Goal: Register for event/course

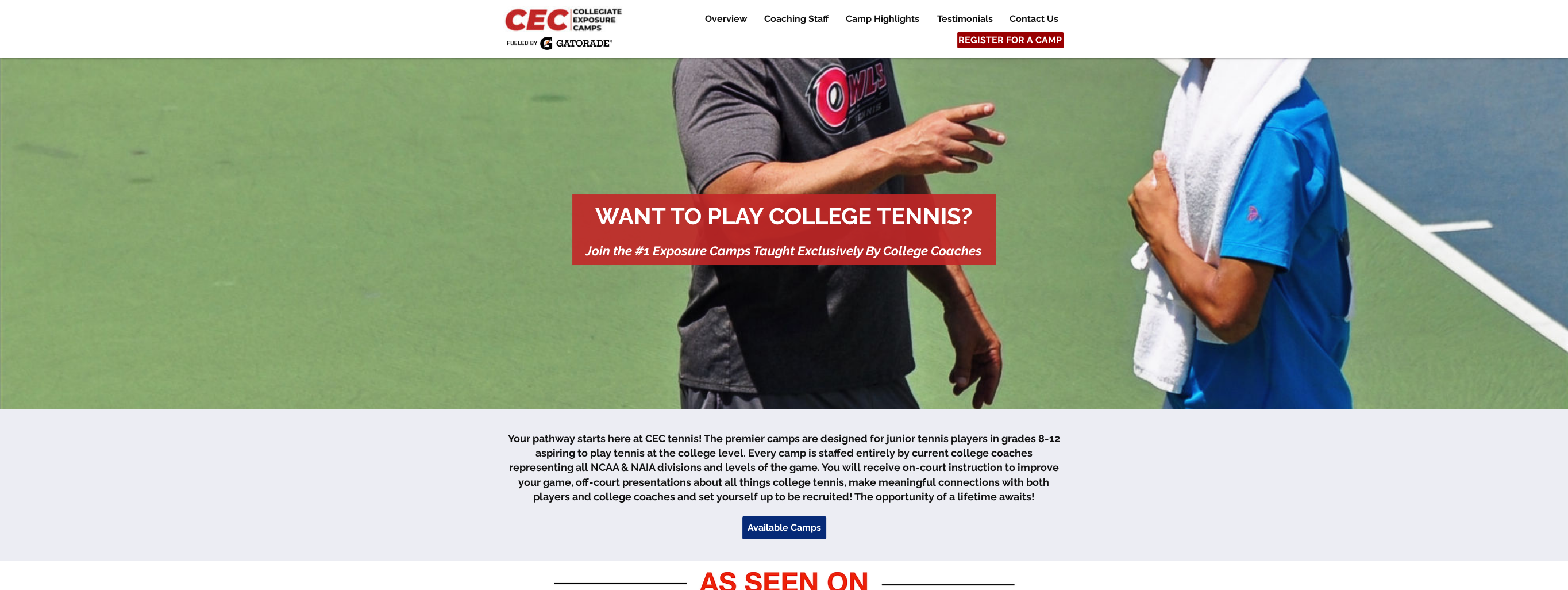
click at [1043, 38] on span "REGISTER FOR A CAMP" at bounding box center [1010, 40] width 104 height 13
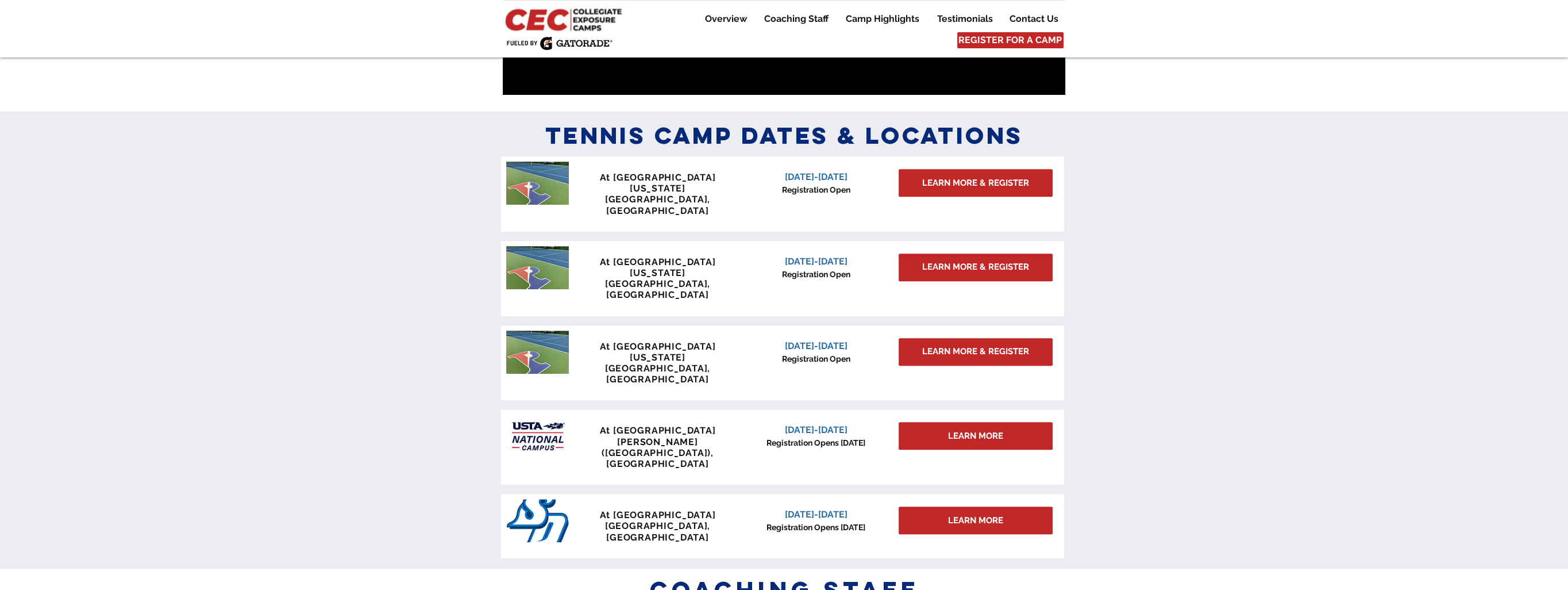
scroll to position [946, 0]
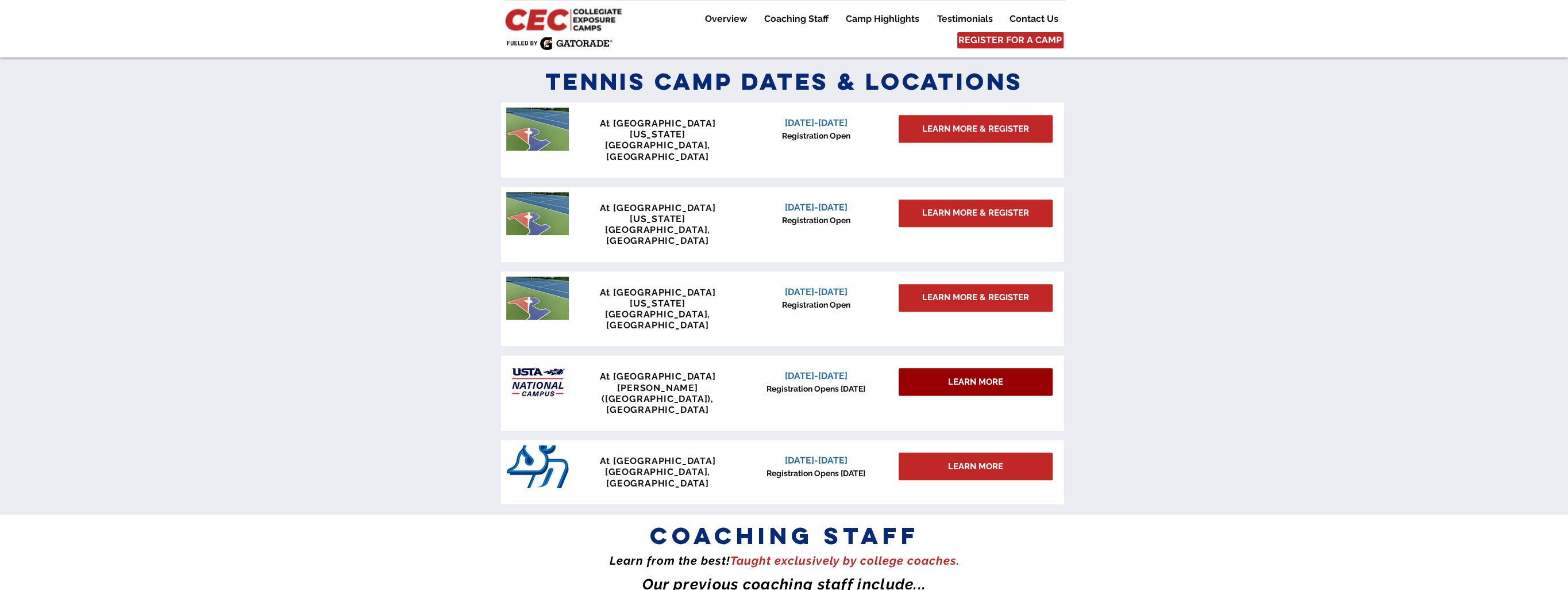
click at [986, 376] on span "LEARN MORE" at bounding box center [975, 381] width 55 height 12
click at [829, 370] on span "[DATE]-[DATE]" at bounding box center [816, 376] width 63 height 11
click at [693, 371] on span "At [GEOGRAPHIC_DATA]" at bounding box center [658, 377] width 116 height 11
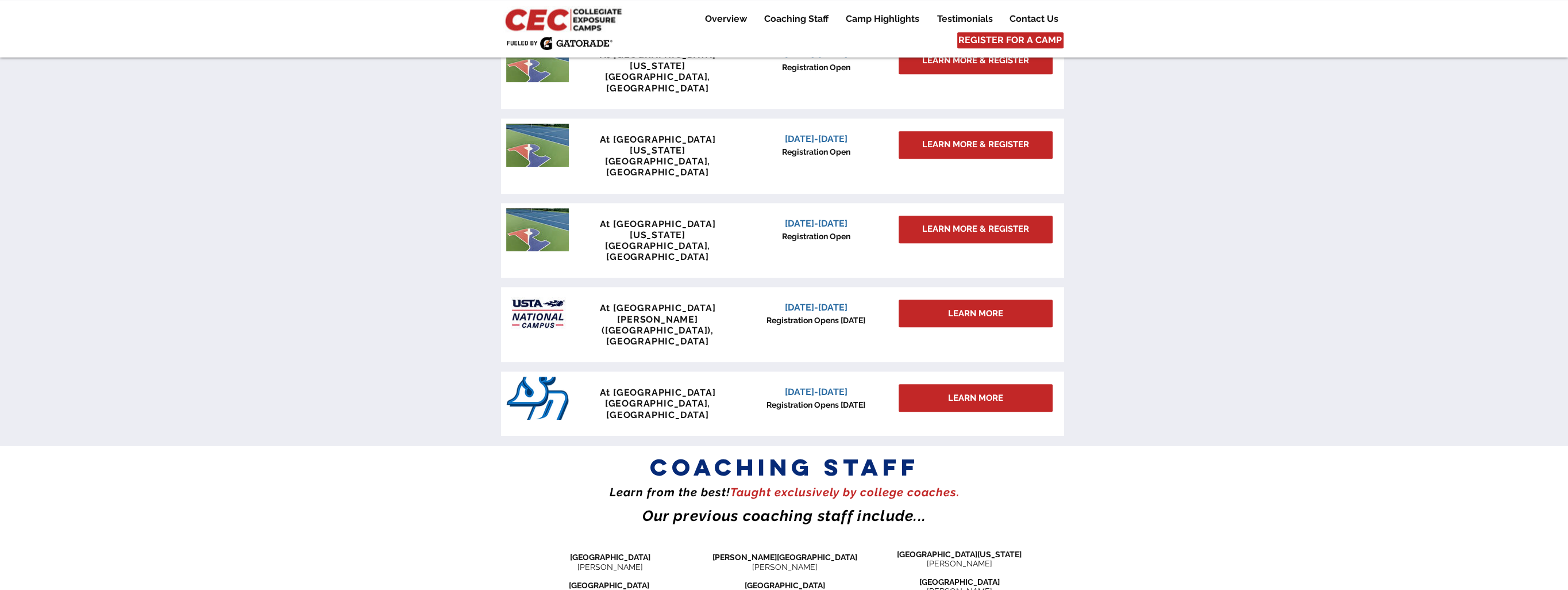
scroll to position [1004, 0]
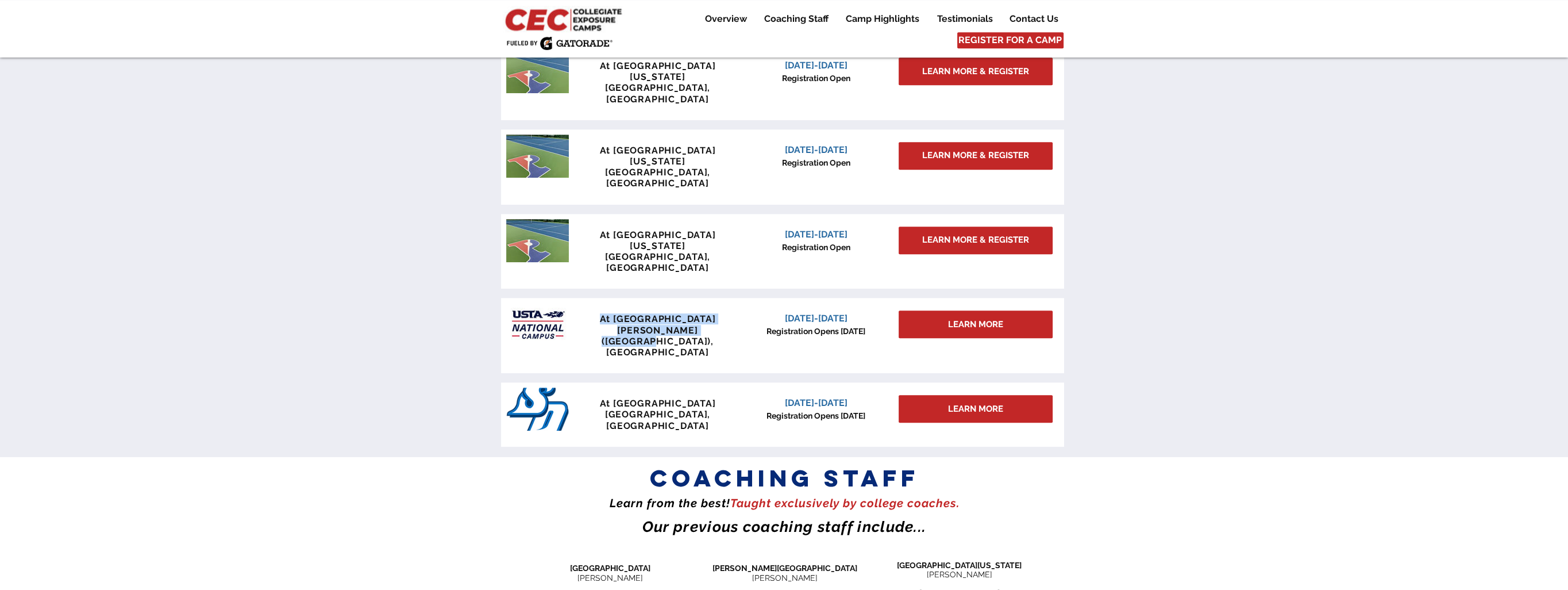
drag, startPoint x: 597, startPoint y: 255, endPoint x: 722, endPoint y: 270, distance: 125.9
click at [722, 314] on div "At [GEOGRAPHIC_DATA] [PERSON_NAME] ([GEOGRAPHIC_DATA]), [GEOGRAPHIC_DATA]" at bounding box center [657, 335] width 170 height 44
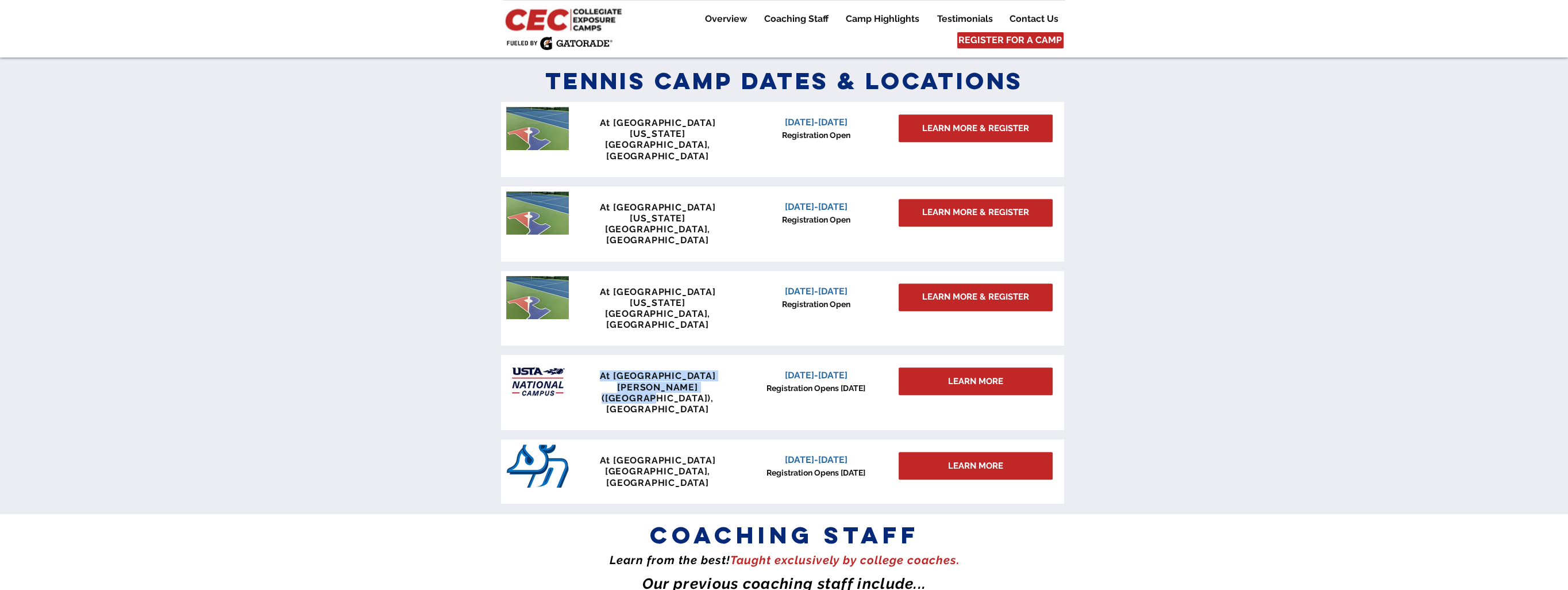
scroll to position [831, 0]
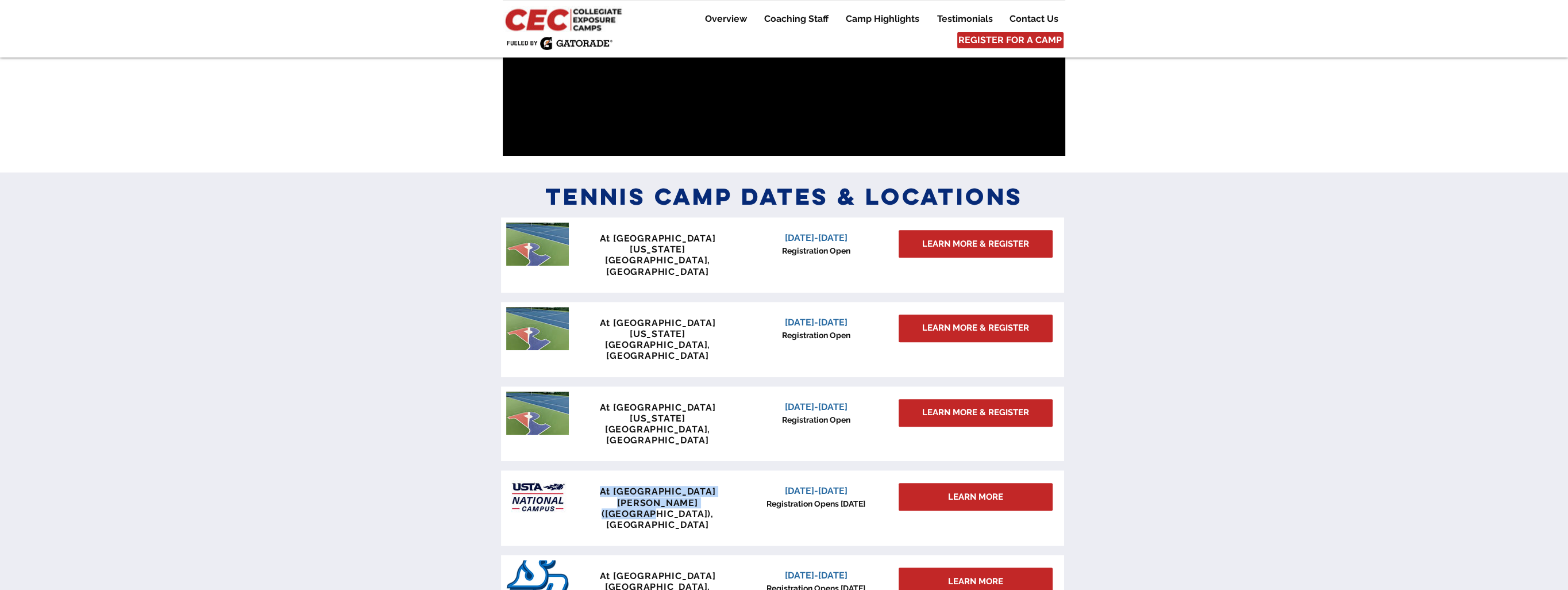
click at [568, 17] on img at bounding box center [564, 19] width 124 height 27
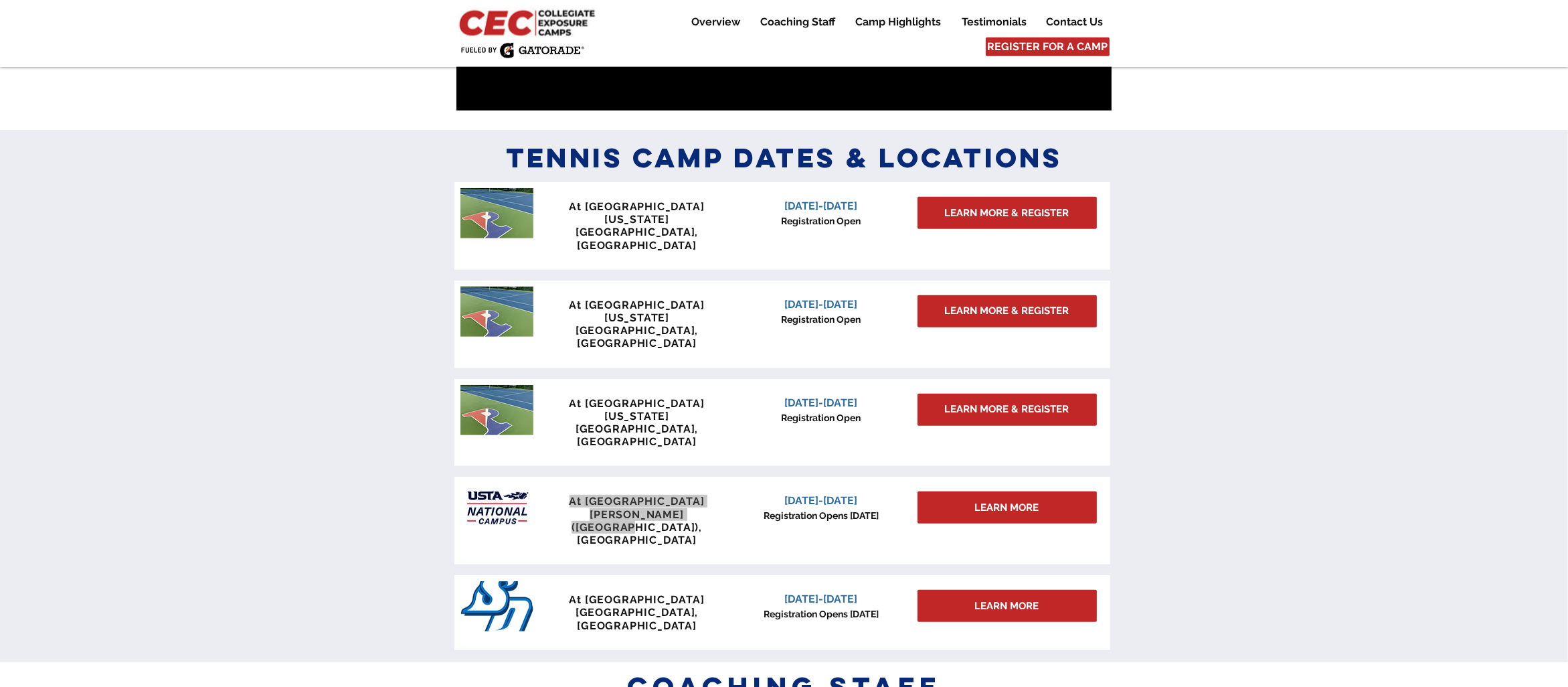
scroll to position [1004, 0]
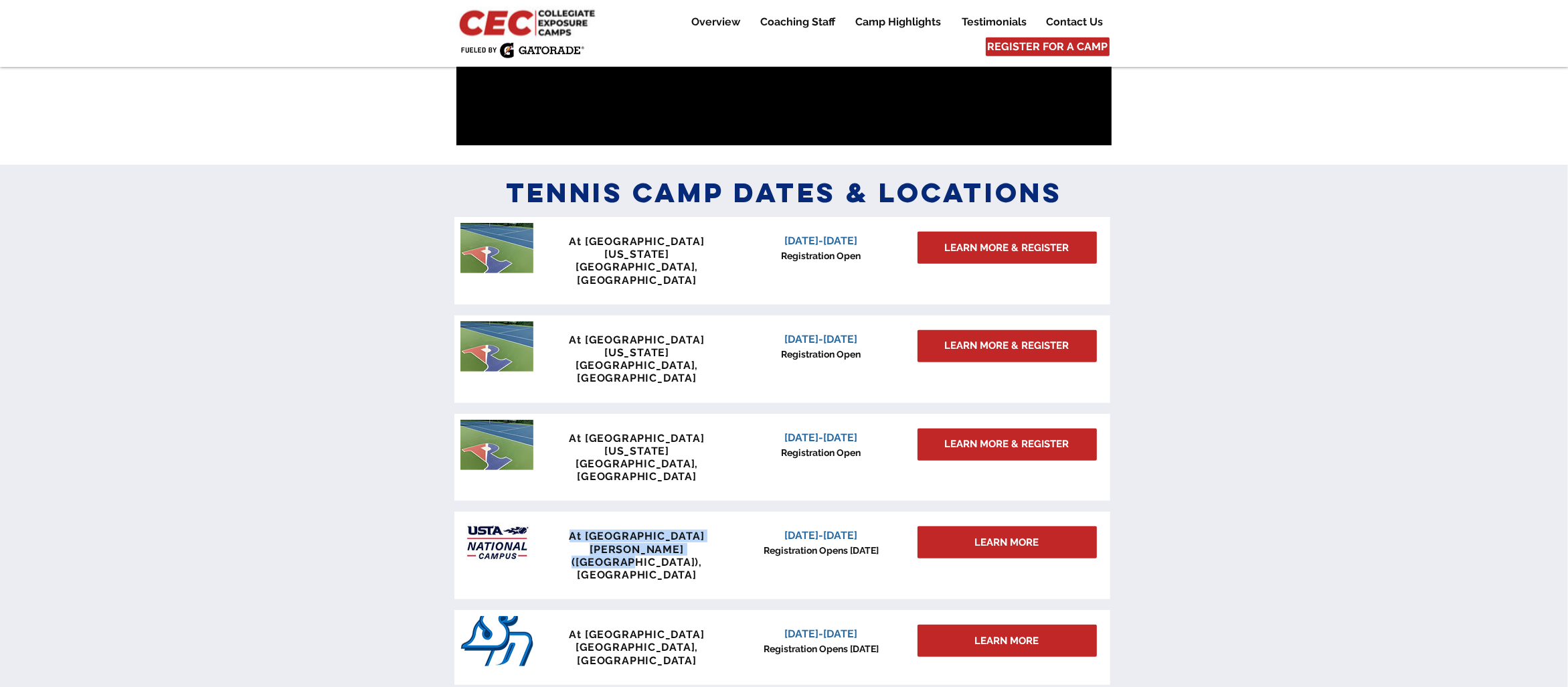
click at [663, 530] on span "At [GEOGRAPHIC_DATA]" at bounding box center [637, 536] width 135 height 13
drag, startPoint x: 568, startPoint y: 461, endPoint x: 879, endPoint y: 456, distance: 311.0
click at [879, 512] on div "At [GEOGRAPHIC_DATA] [PERSON_NAME] ([GEOGRAPHIC_DATA]), [GEOGRAPHIC_DATA] [DATE…" at bounding box center [782, 556] width 656 height 88
copy div "At [GEOGRAPHIC_DATA][PERSON_NAME] ([GEOGRAPHIC_DATA]), [GEOGRAPHIC_DATA] [DATE]…"
